Goal: Task Accomplishment & Management: Use online tool/utility

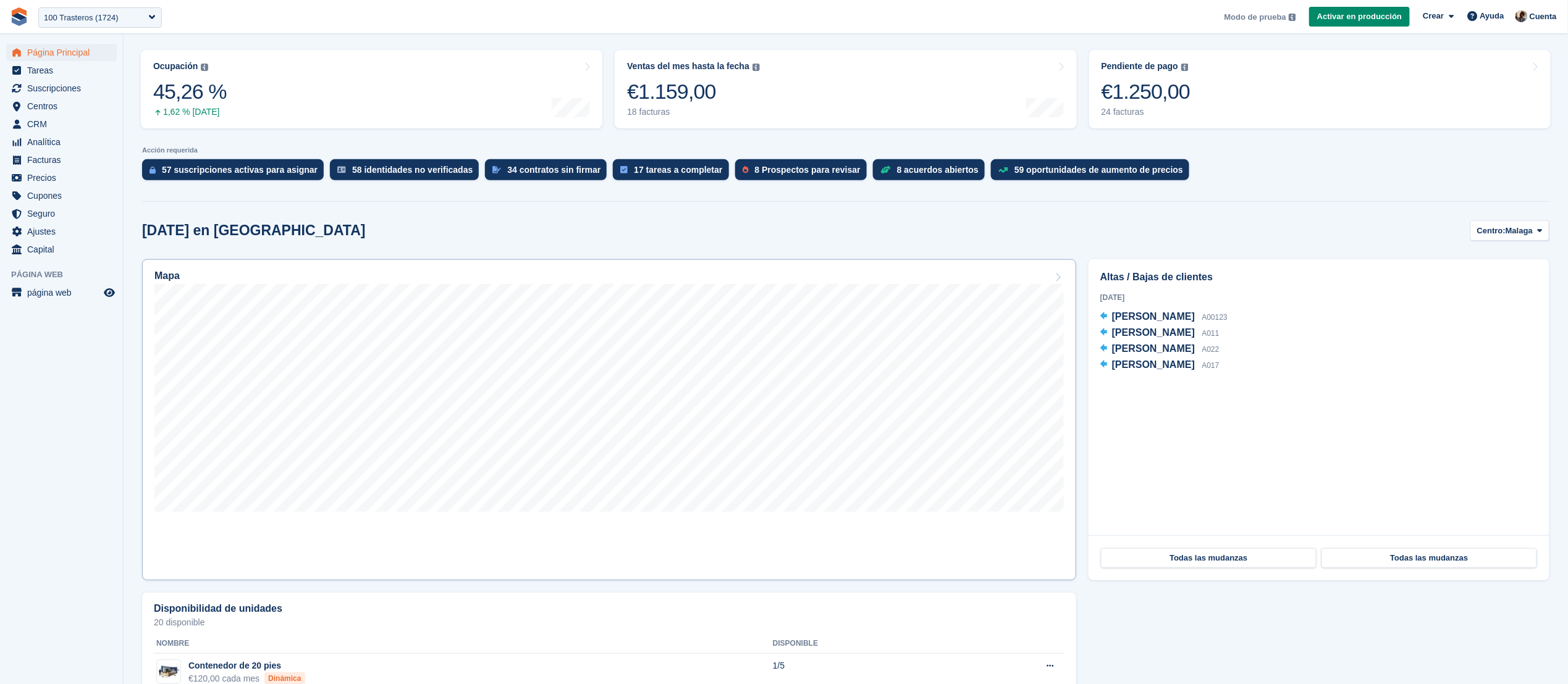
scroll to position [150, 0]
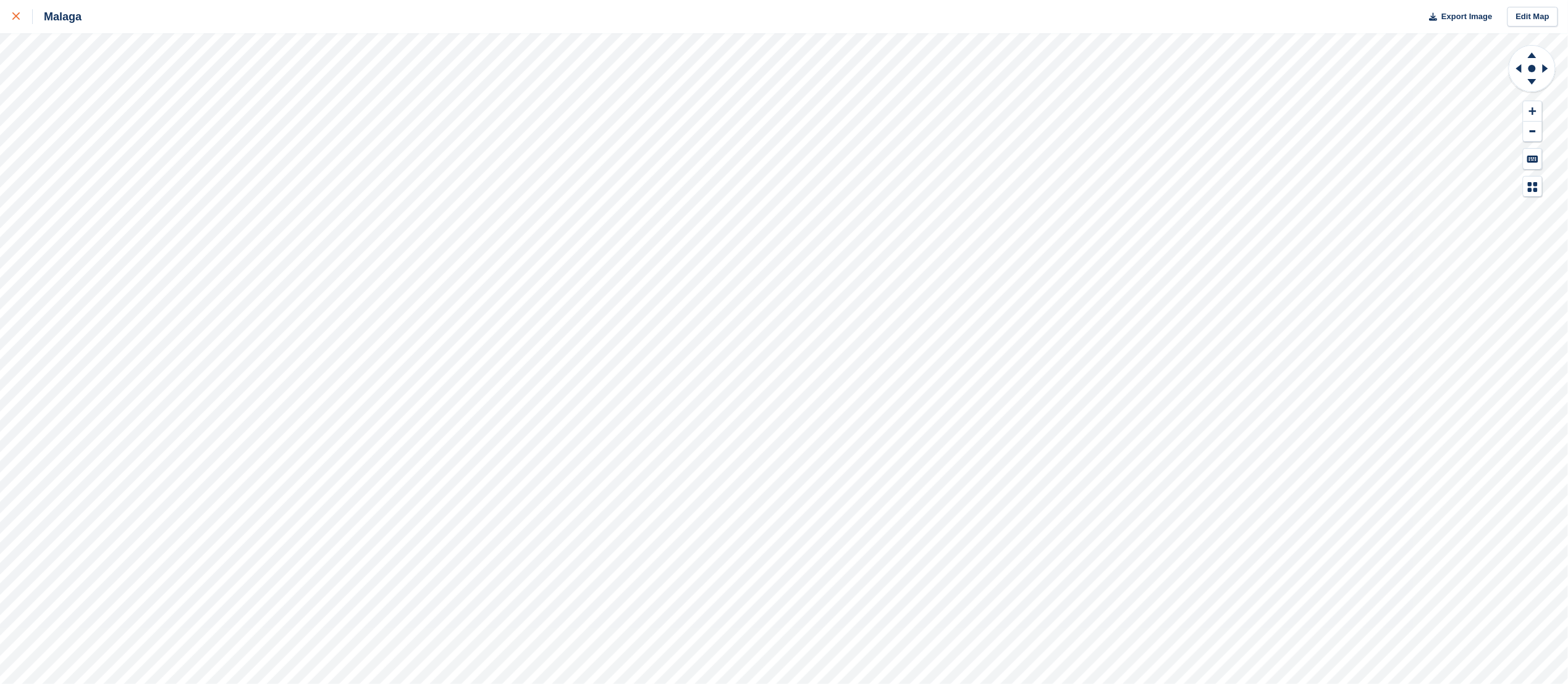
click at [15, 22] on div at bounding box center [23, 16] width 20 height 15
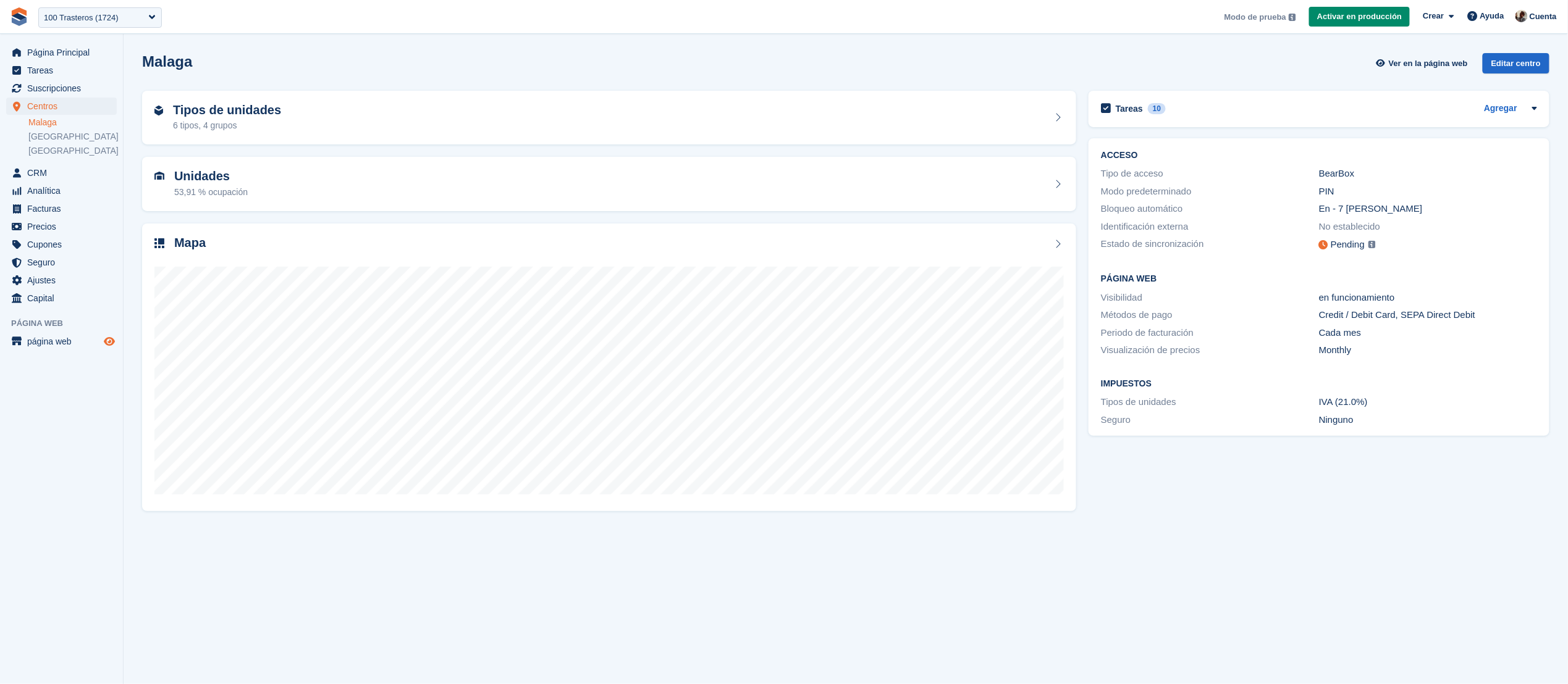
click at [108, 336] on icon "Vista previa de la tienda" at bounding box center [109, 341] width 11 height 10
click at [613, 128] on div "Tipos de unidades 6 tipos, 4 grupos" at bounding box center [609, 118] width 909 height 30
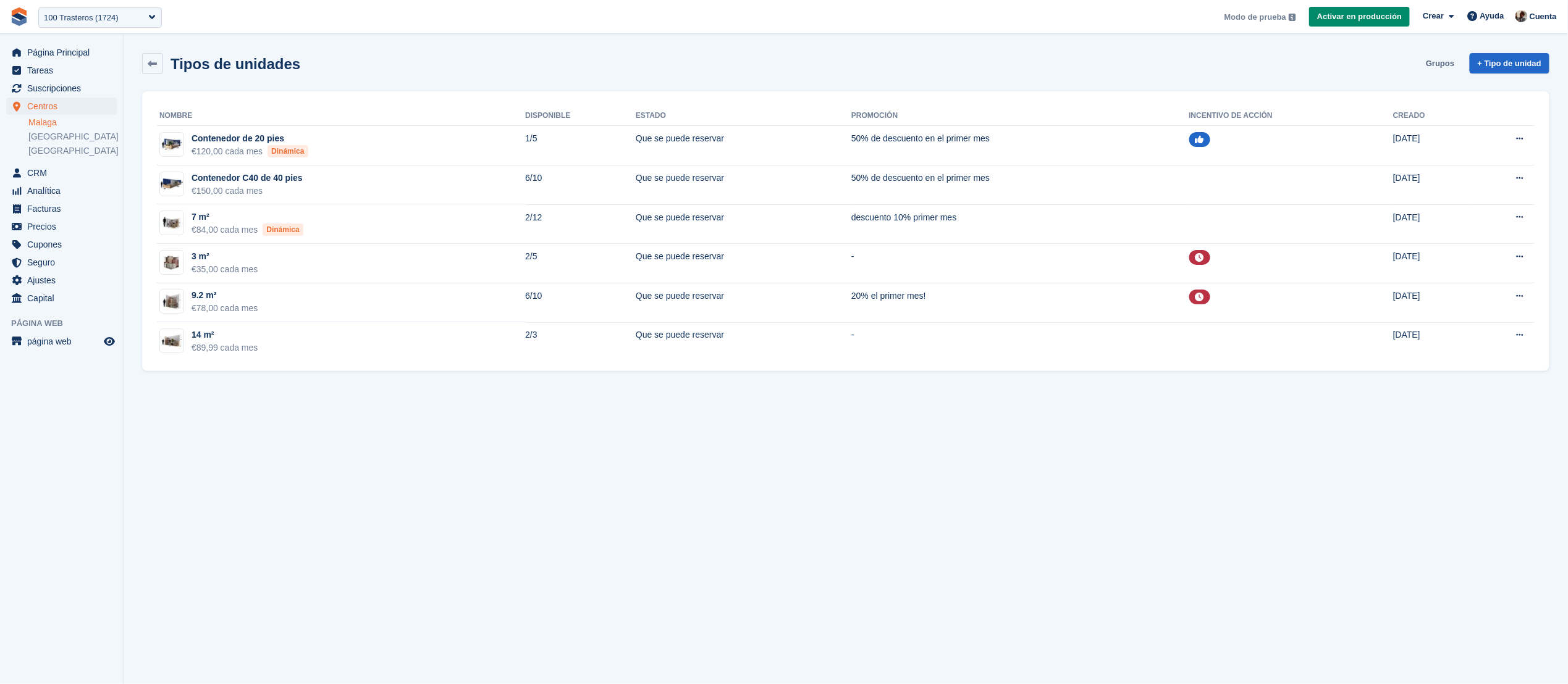
click at [1432, 55] on link "Grupos" at bounding box center [1439, 63] width 38 height 20
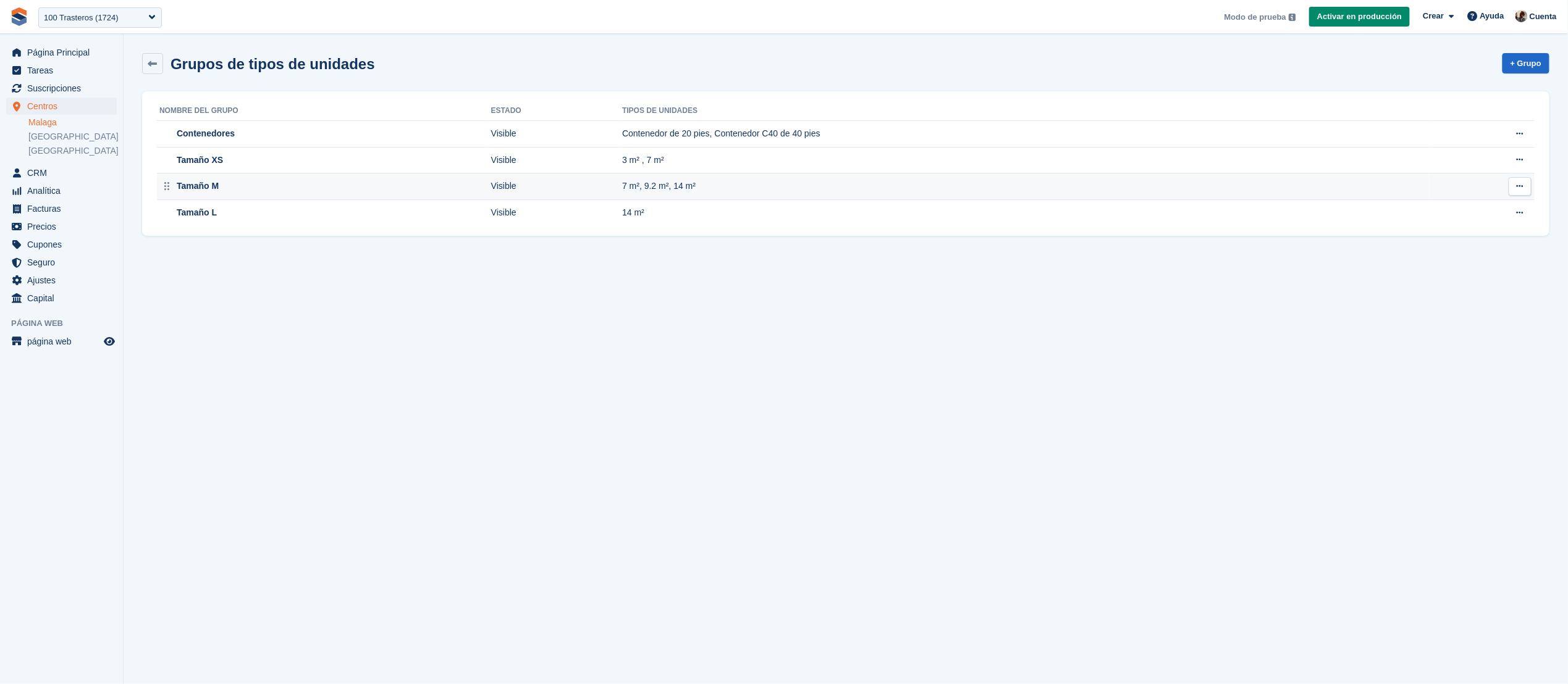
click at [751, 181] on td "7 m², 9.2 m², 14 m²" at bounding box center [1026, 186] width 807 height 27
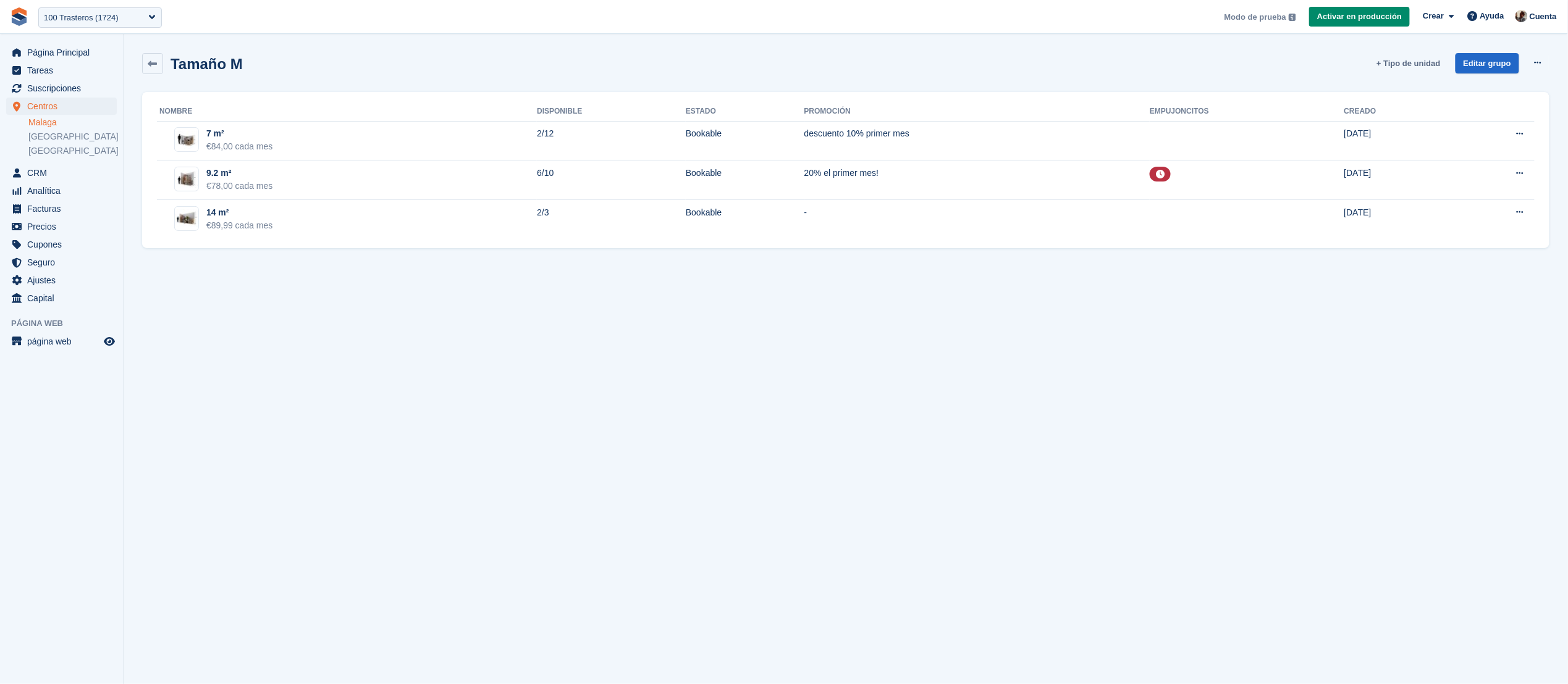
click at [1428, 58] on link "+ Tipo de unidad" at bounding box center [1408, 63] width 73 height 20
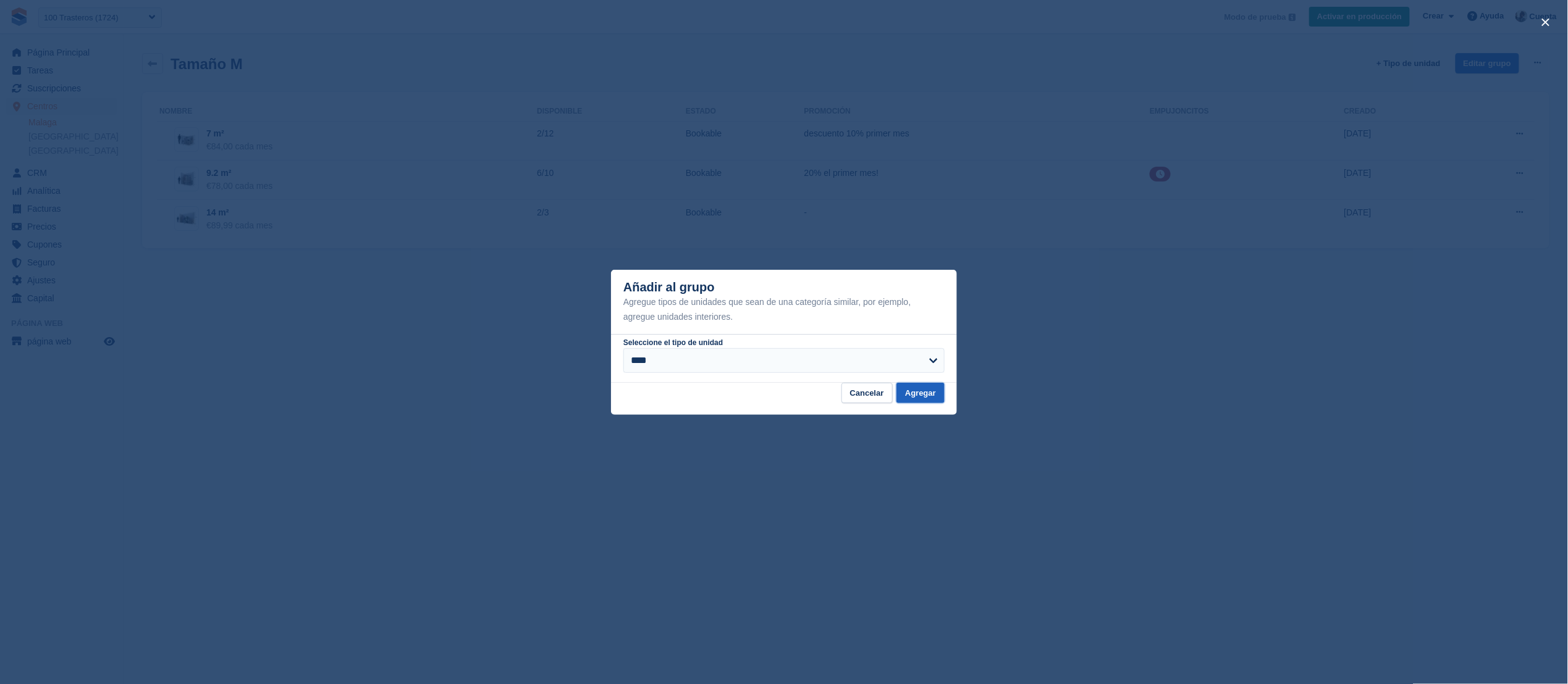
click at [942, 397] on button "Agregar" at bounding box center [920, 393] width 48 height 20
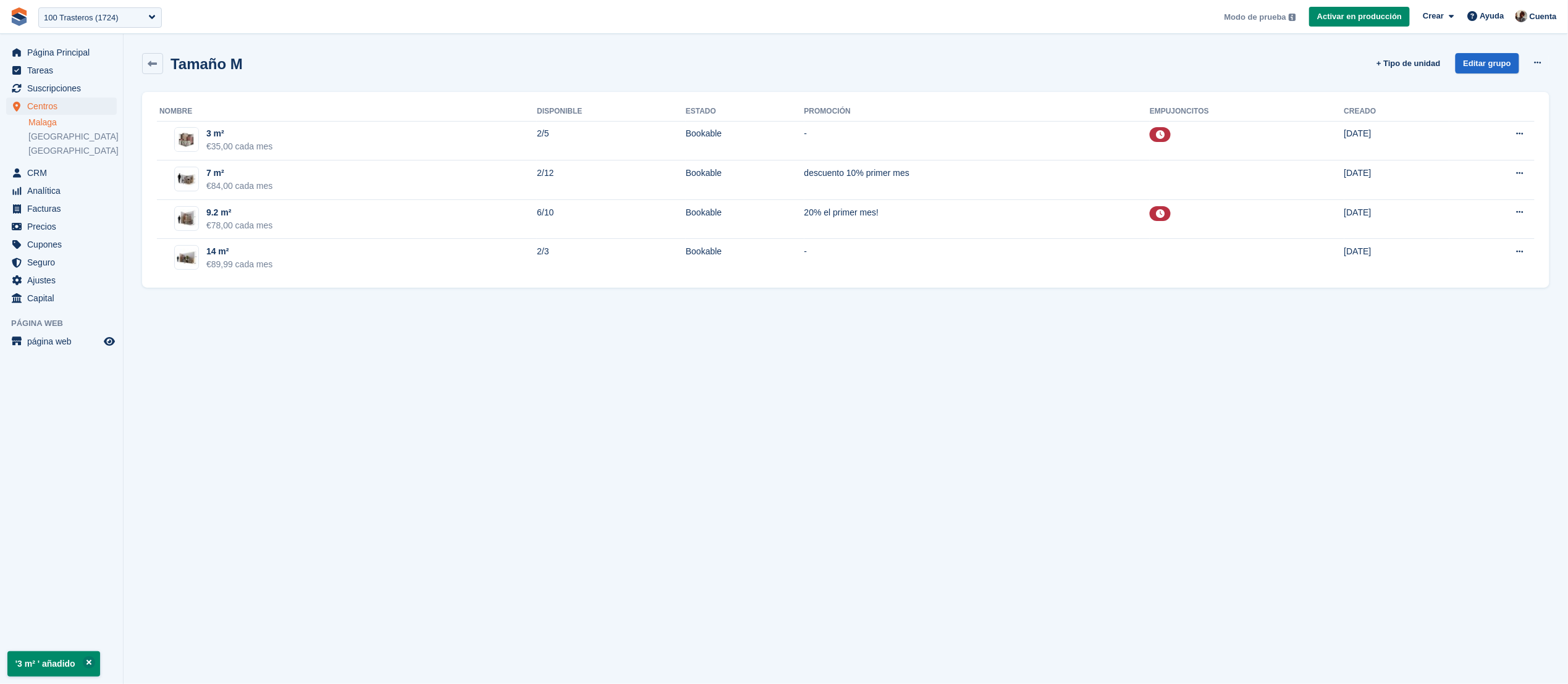
drag, startPoint x: 1524, startPoint y: 252, endPoint x: 1089, endPoint y: 2, distance: 501.7
